Goal: Information Seeking & Learning: Learn about a topic

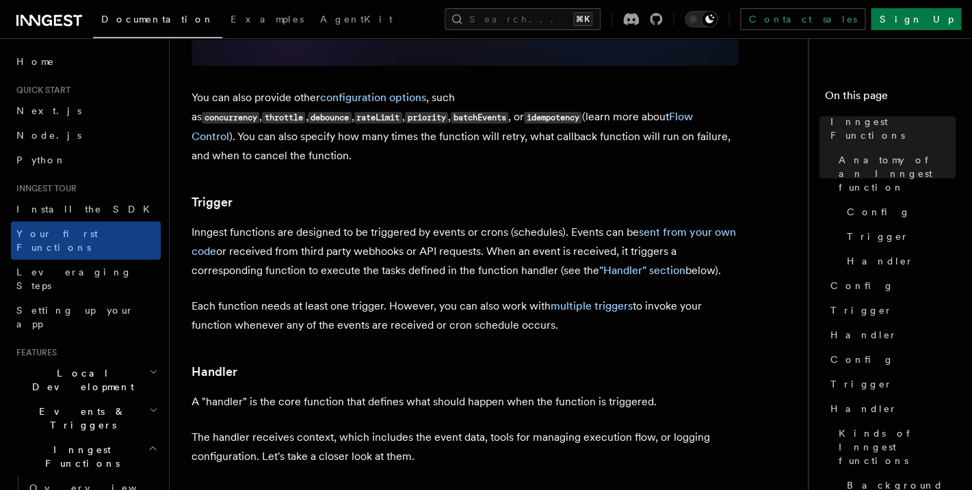
scroll to position [2867, 0]
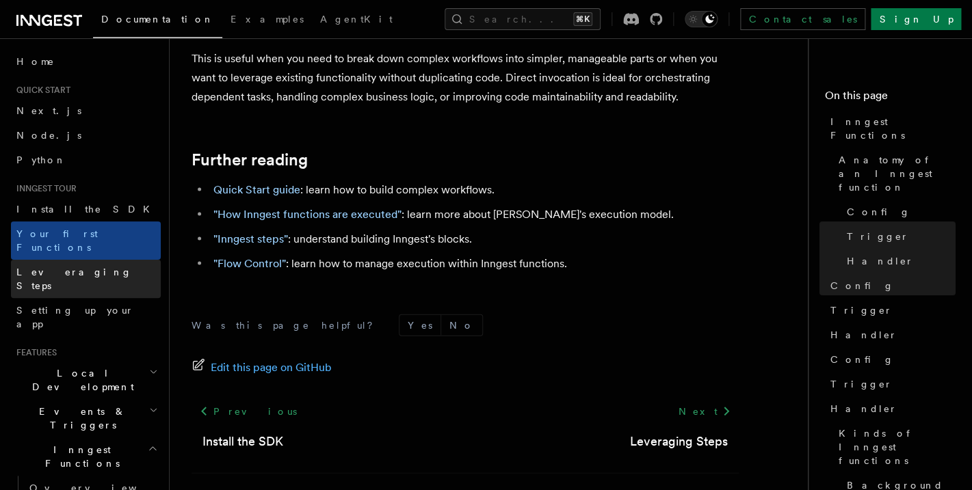
click at [66, 267] on span "Leveraging Steps" at bounding box center [74, 279] width 116 height 25
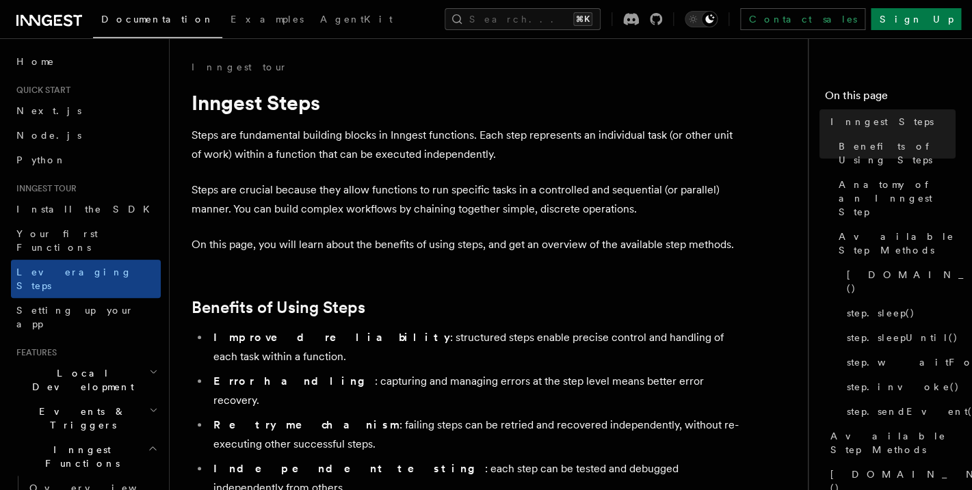
drag, startPoint x: 282, startPoint y: 91, endPoint x: 223, endPoint y: 92, distance: 58.8
click at [281, 91] on h1 "Inngest Steps" at bounding box center [464, 102] width 547 height 25
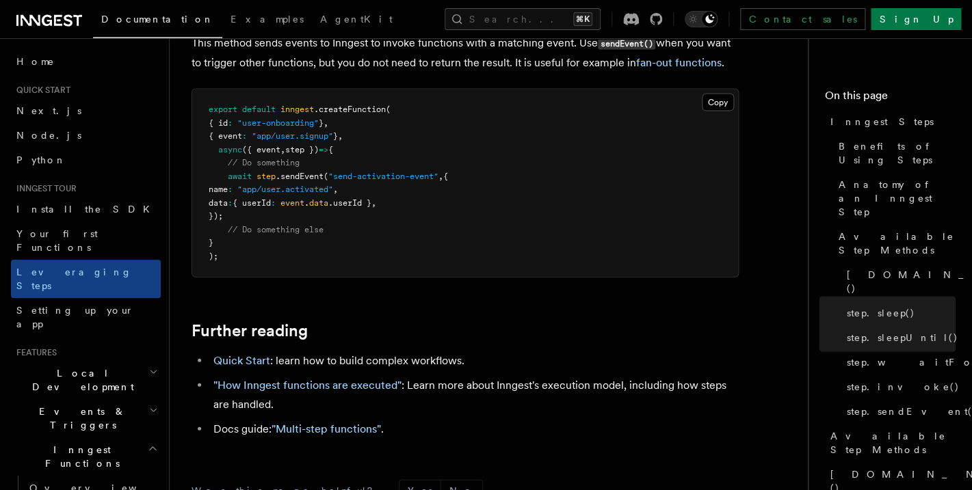
scroll to position [3122, 0]
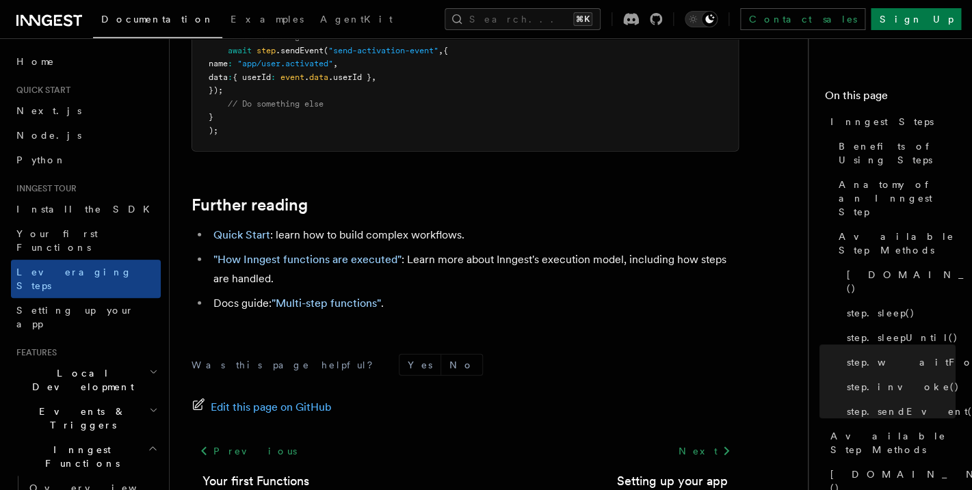
drag, startPoint x: 204, startPoint y: 92, endPoint x: 560, endPoint y: 436, distance: 494.7
click at [66, 399] on h2 "Events & Triggers" at bounding box center [86, 418] width 150 height 38
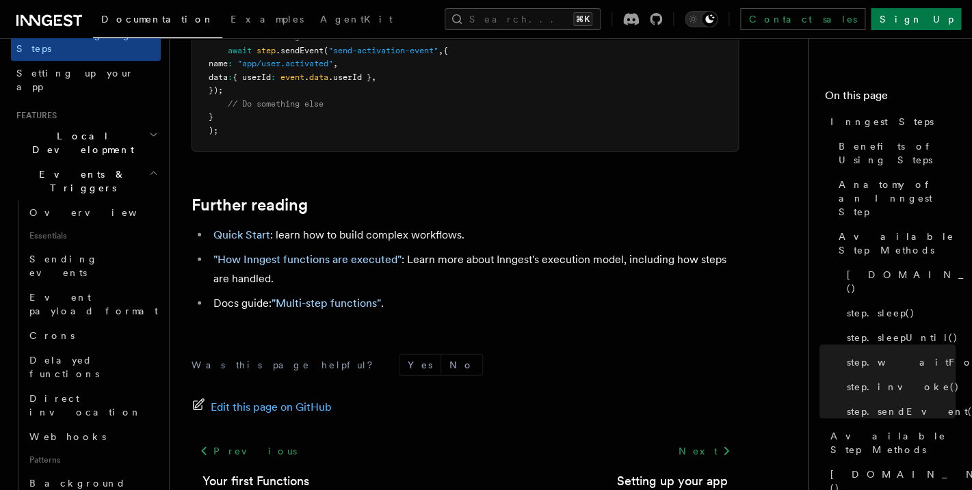
scroll to position [314, 0]
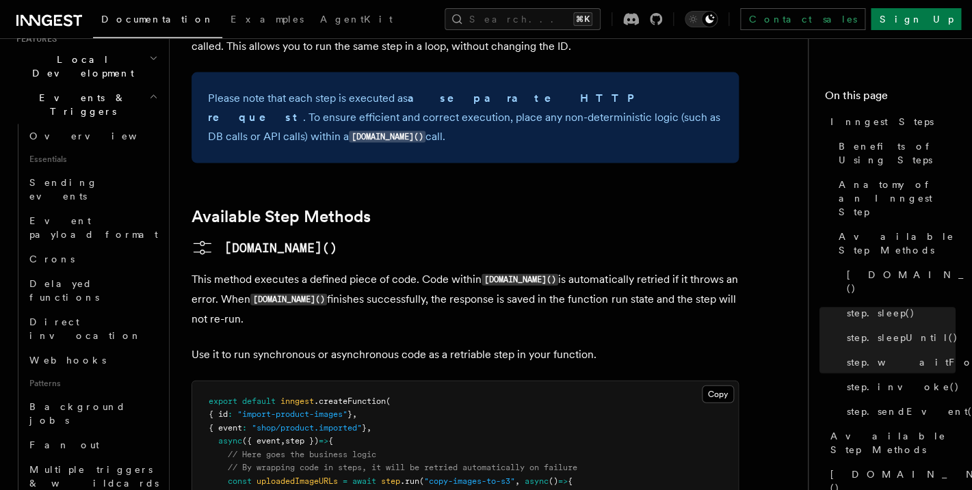
scroll to position [0, 0]
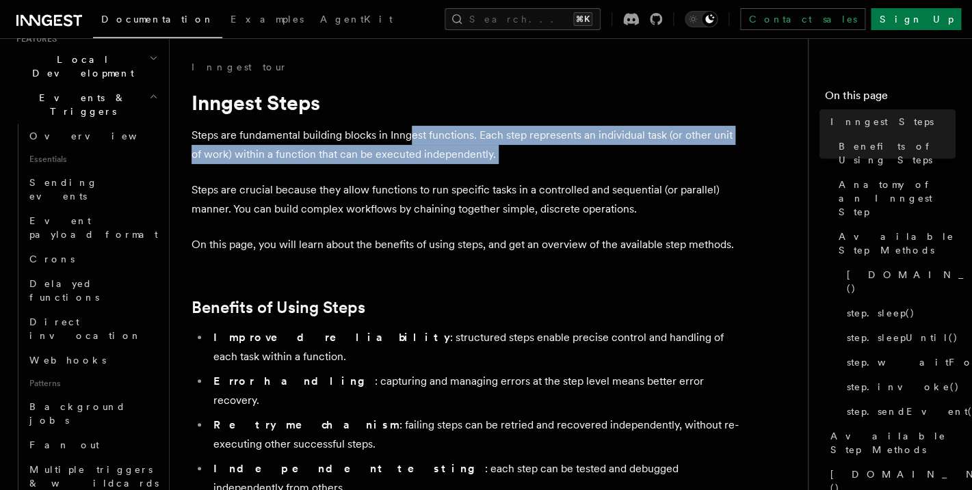
drag, startPoint x: 509, startPoint y: 156, endPoint x: 582, endPoint y: 173, distance: 75.1
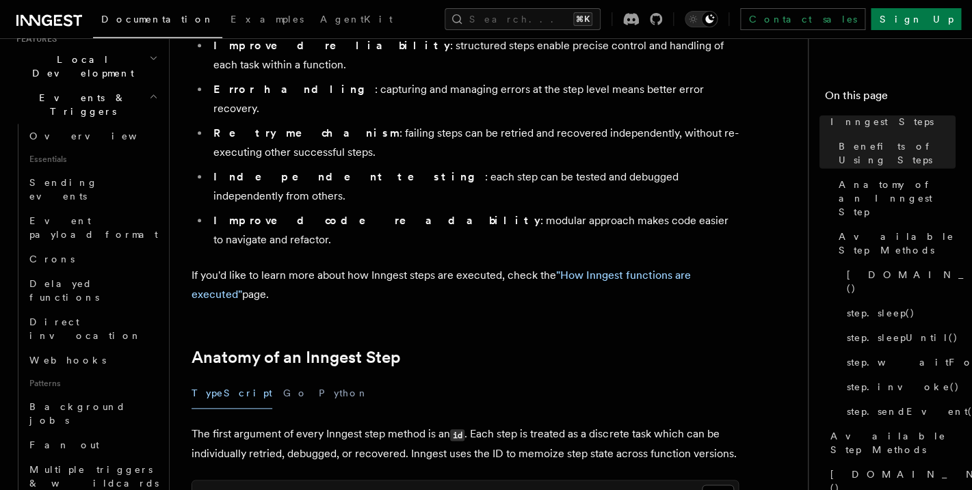
scroll to position [497, 0]
